Goal: Task Accomplishment & Management: Manage account settings

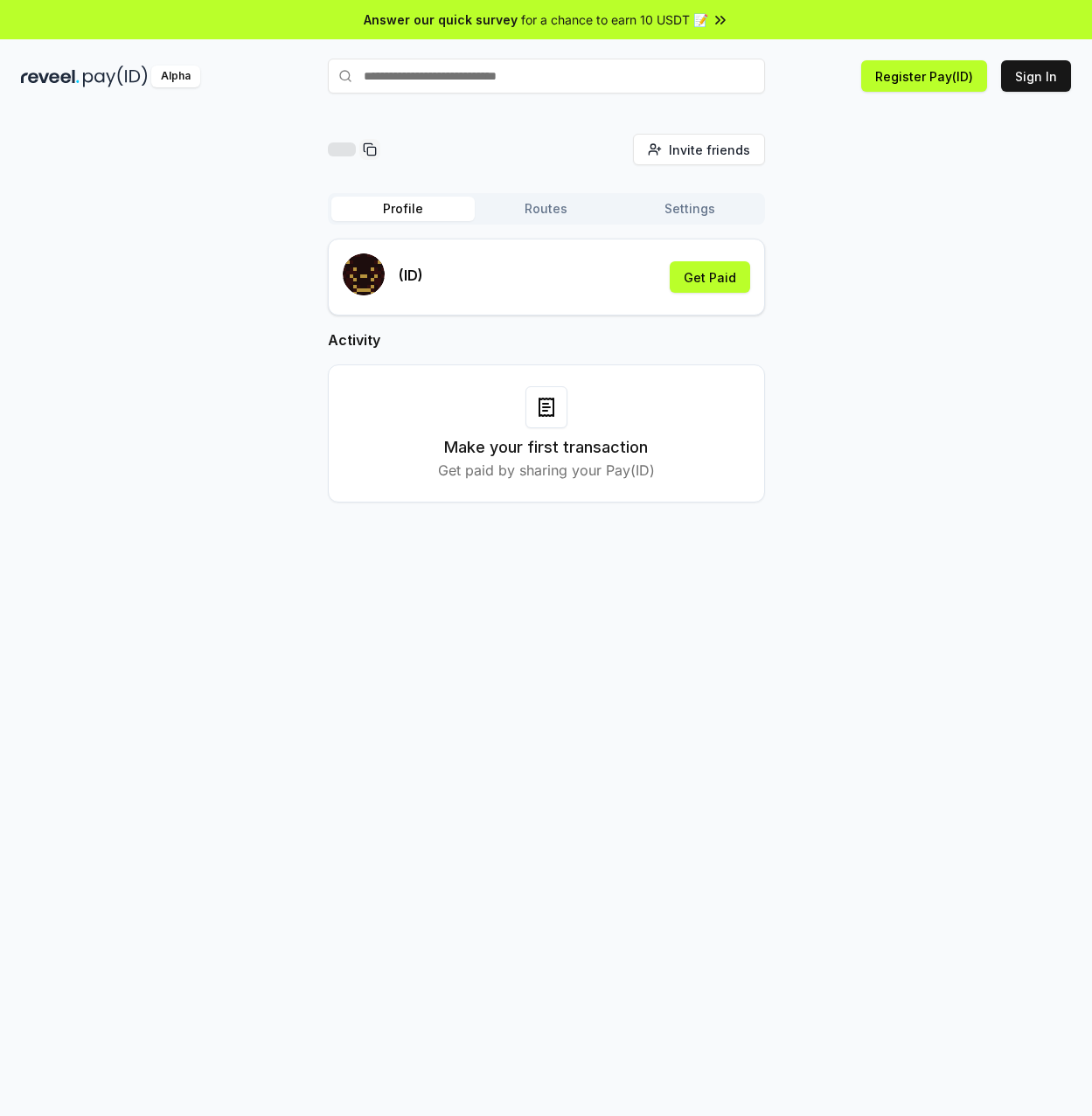
click at [805, 358] on div "Invite friends Invite Profile Routes Settings (ID) Get Paid Activity Make your …" at bounding box center [546, 332] width 1050 height 397
click at [969, 202] on div "Invite friends Invite Profile Routes Settings (ID) Get Paid Activity Make your …" at bounding box center [546, 332] width 1050 height 397
drag, startPoint x: 1060, startPoint y: 77, endPoint x: 1036, endPoint y: 99, distance: 32.6
click at [1060, 77] on button "Sign In" at bounding box center [1036, 76] width 70 height 31
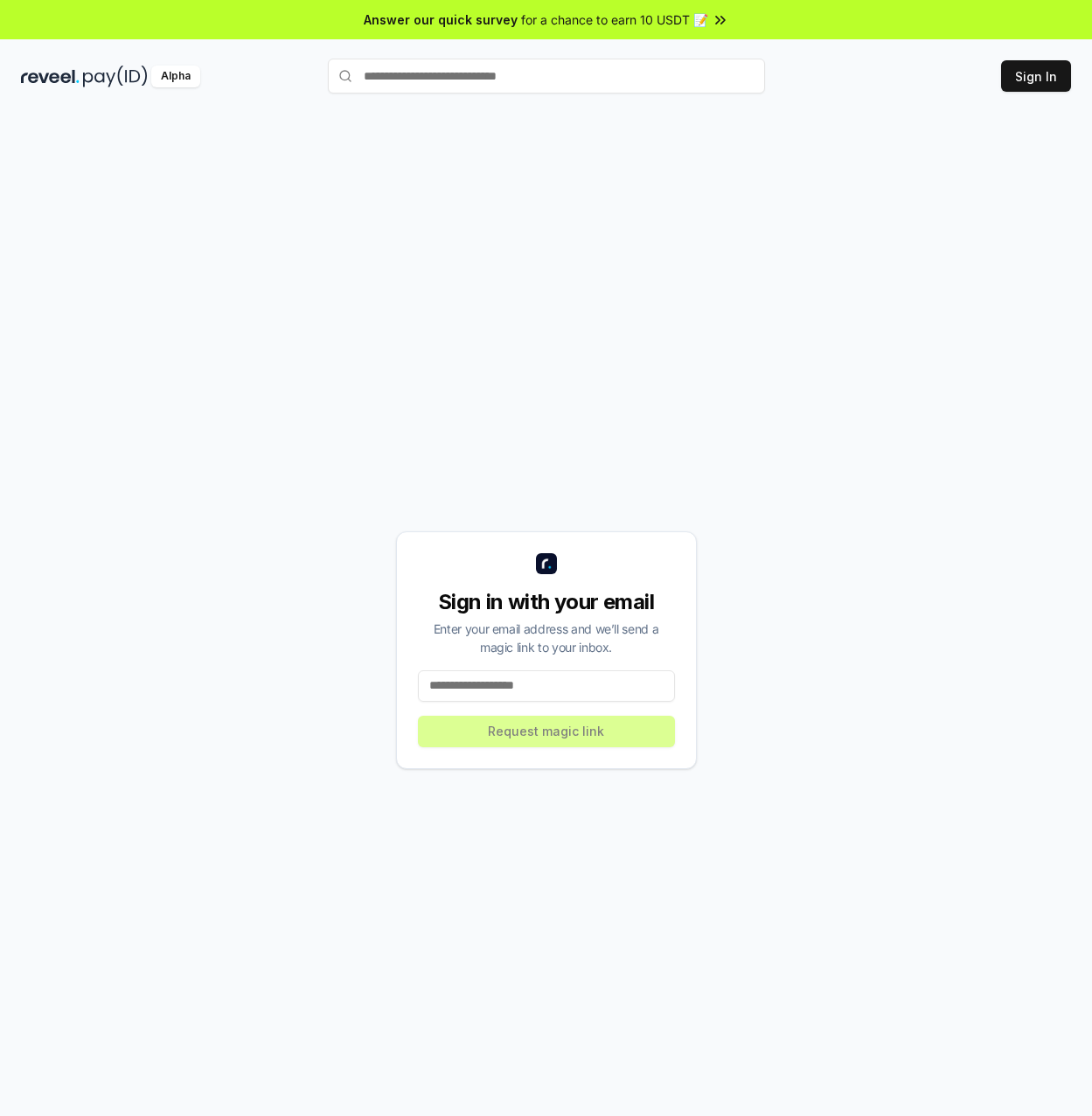
click at [835, 275] on div "Sign in with your email Enter your email address and we’ll send a magic link to…" at bounding box center [546, 649] width 1050 height 1032
